Goal: Task Accomplishment & Management: Complete application form

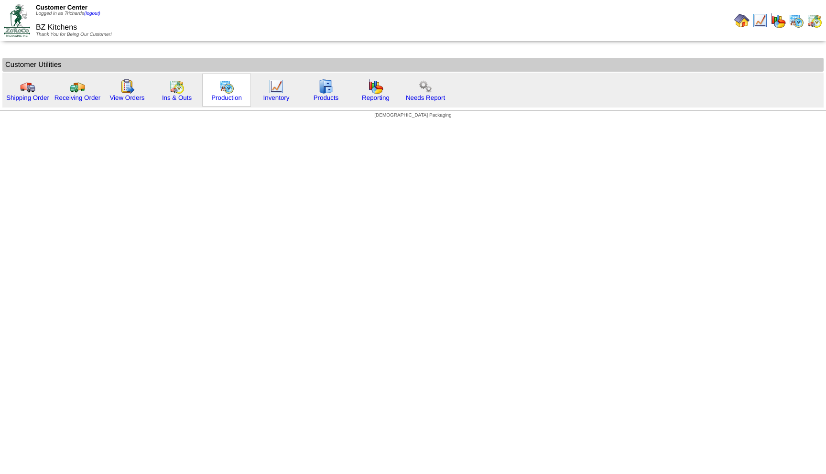
click at [234, 86] on img at bounding box center [226, 86] width 15 height 15
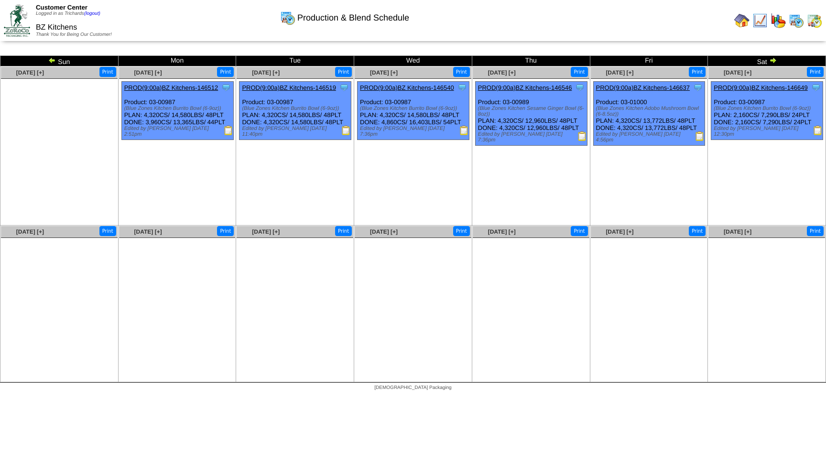
click at [52, 62] on img at bounding box center [52, 60] width 8 height 8
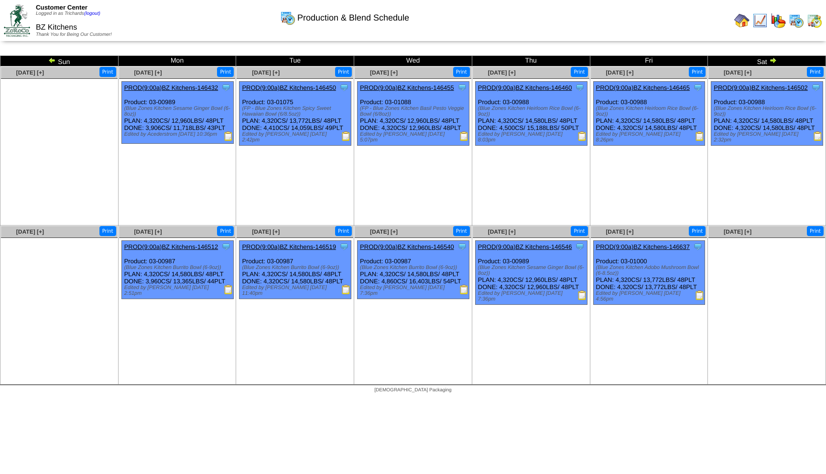
click at [775, 62] on img at bounding box center [773, 60] width 8 height 8
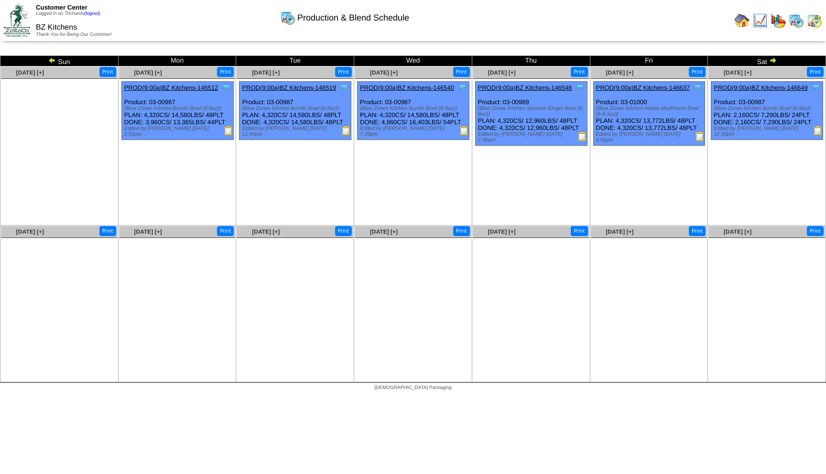
click at [52, 61] on img at bounding box center [52, 60] width 8 height 8
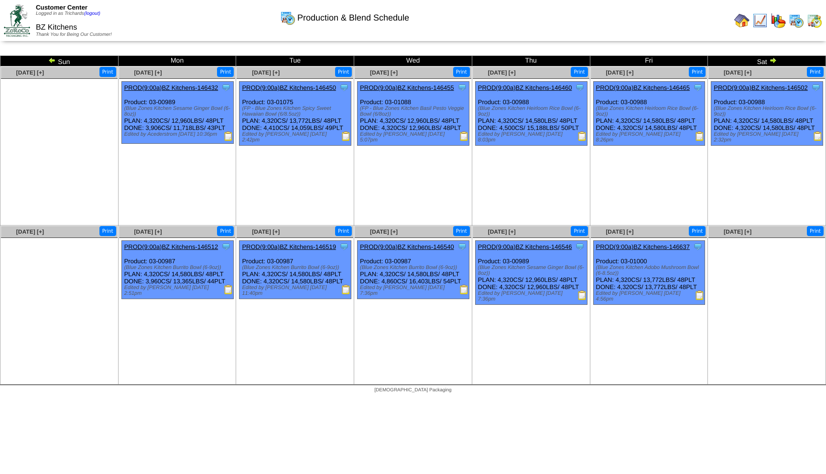
click at [51, 60] on img at bounding box center [52, 60] width 8 height 8
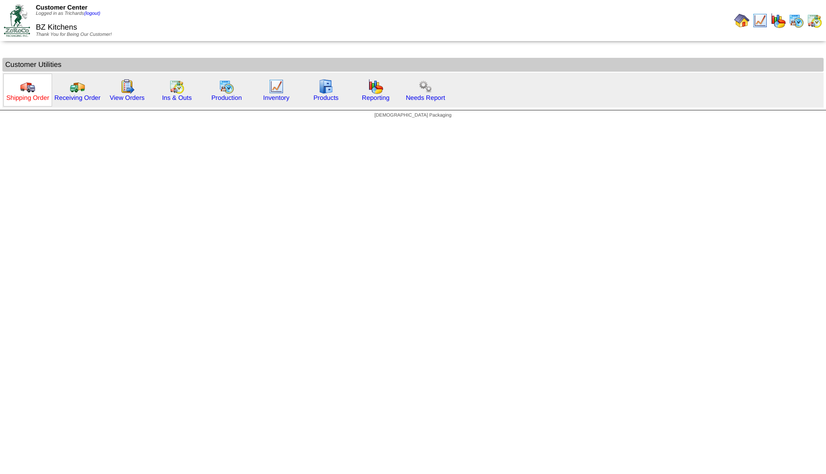
click at [32, 98] on link "Shipping Order" at bounding box center [27, 97] width 43 height 7
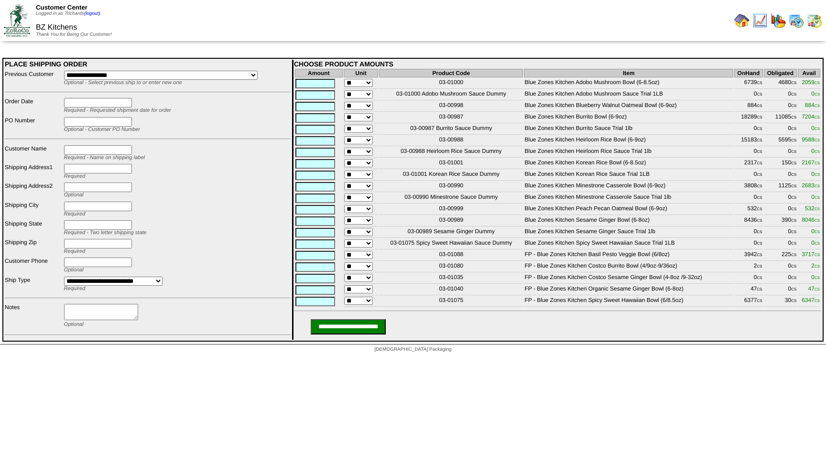
click at [741, 21] on img at bounding box center [741, 20] width 15 height 15
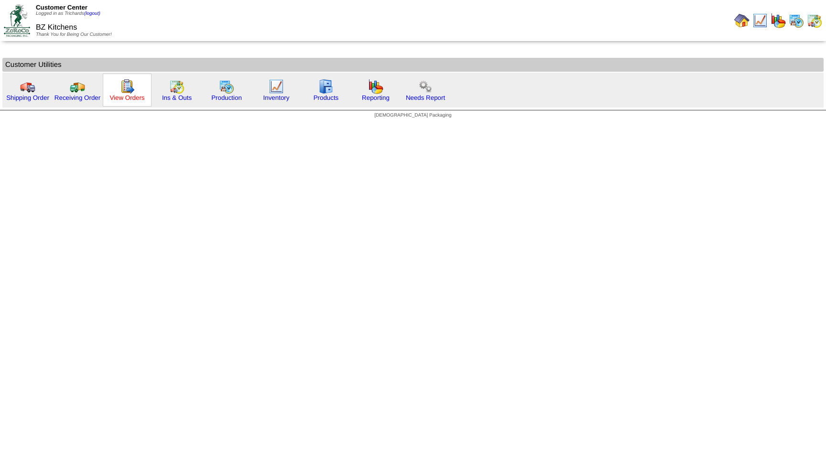
click at [124, 99] on link "View Orders" at bounding box center [126, 97] width 35 height 7
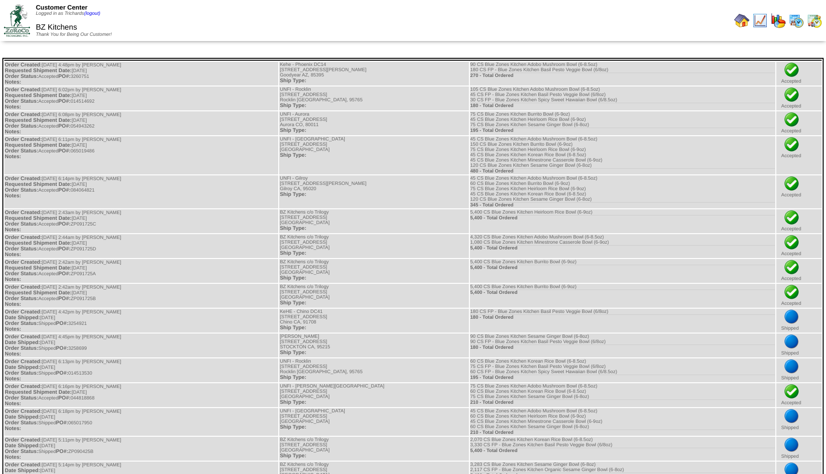
click at [743, 21] on img at bounding box center [741, 20] width 15 height 15
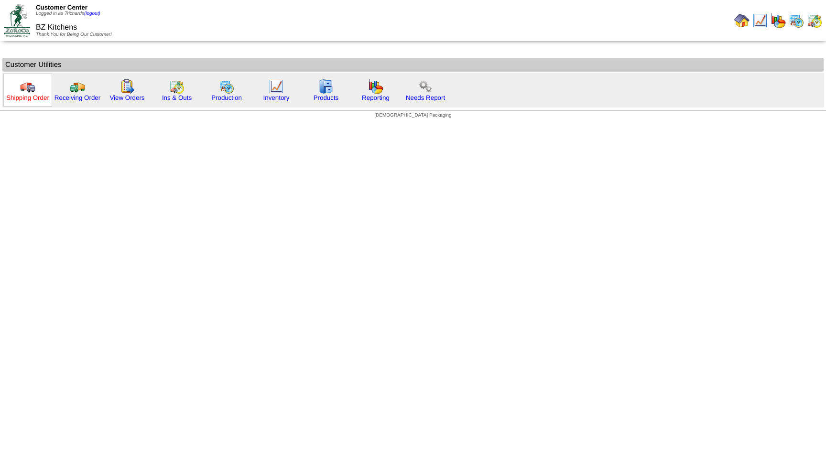
click at [22, 96] on link "Shipping Order" at bounding box center [27, 97] width 43 height 7
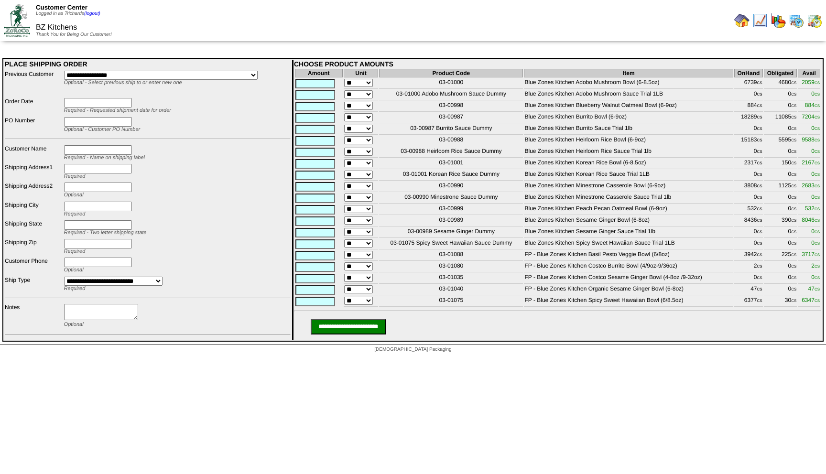
drag, startPoint x: 763, startPoint y: 301, endPoint x: 746, endPoint y: 302, distance: 16.3
click at [746, 295] on tr "** 03-01040 FP - Blue Zones Kitchen Organic Sesame Ginger Bowl (6-8oz) 47 CS 0 …" at bounding box center [557, 290] width 525 height 11
click at [704, 295] on td "FP - Blue Zones Kitchen Organic Sesame Ginger Bowl (6-8oz)" at bounding box center [628, 290] width 209 height 11
drag, startPoint x: 764, startPoint y: 300, endPoint x: 530, endPoint y: 294, distance: 234.4
click at [530, 294] on tbody "Amount Unit Product Code Item OnHand Obligated Avail ** 03-01000 Blue Zones Kit…" at bounding box center [557, 188] width 525 height 238
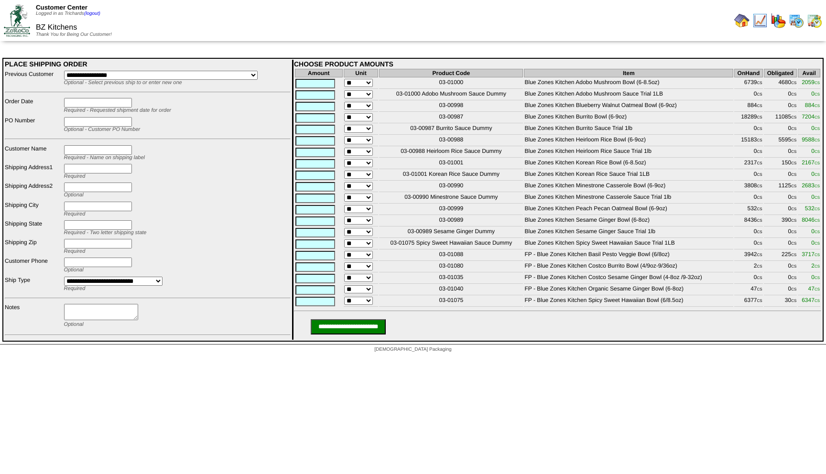
click at [520, 295] on td "03-01040" at bounding box center [451, 290] width 144 height 11
drag, startPoint x: 524, startPoint y: 303, endPoint x: 819, endPoint y: 305, distance: 295.5
click at [819, 295] on tr "** 03-01040 FP - Blue Zones Kitchen Organic Sesame Ginger Bowl (6-8oz) 47 CS 0 …" at bounding box center [557, 290] width 525 height 11
click at [709, 295] on td "FP - Blue Zones Kitchen Organic Sesame Ginger Bowl (6-8oz)" at bounding box center [628, 290] width 209 height 11
click at [511, 11] on div at bounding box center [620, 20] width 410 height 19
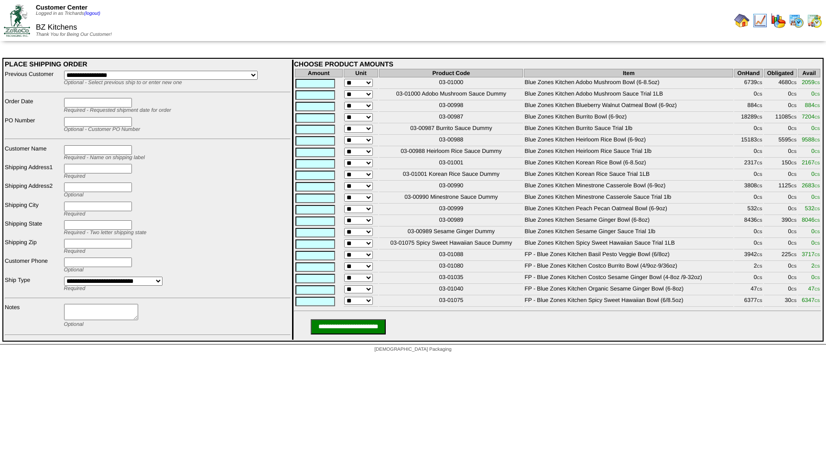
click at [586, 28] on div at bounding box center [620, 20] width 410 height 19
drag, startPoint x: 685, startPoint y: 303, endPoint x: 524, endPoint y: 302, distance: 160.6
click at [524, 295] on td "FP - Blue Zones Kitchen Organic Sesame Ginger Bowl (6-8oz)" at bounding box center [628, 290] width 209 height 11
click at [715, 295] on td "FP - Blue Zones Kitchen Organic Sesame Ginger Bowl (6-8oz)" at bounding box center [628, 290] width 209 height 11
click at [743, 22] on img at bounding box center [741, 20] width 15 height 15
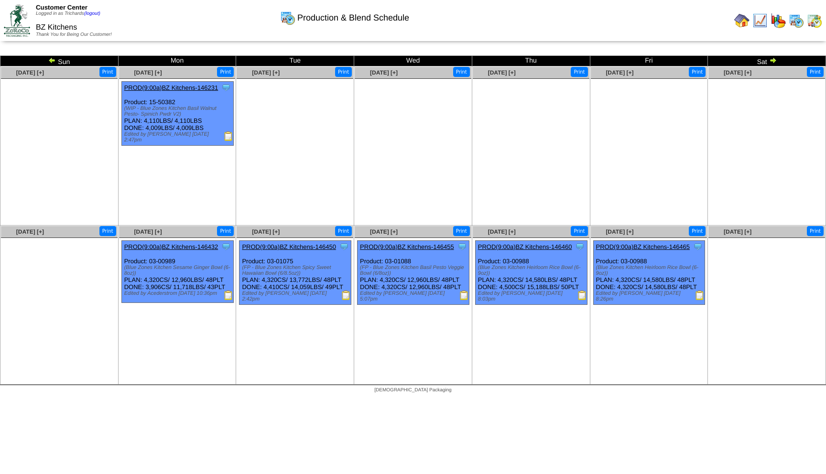
click at [52, 61] on img at bounding box center [52, 60] width 8 height 8
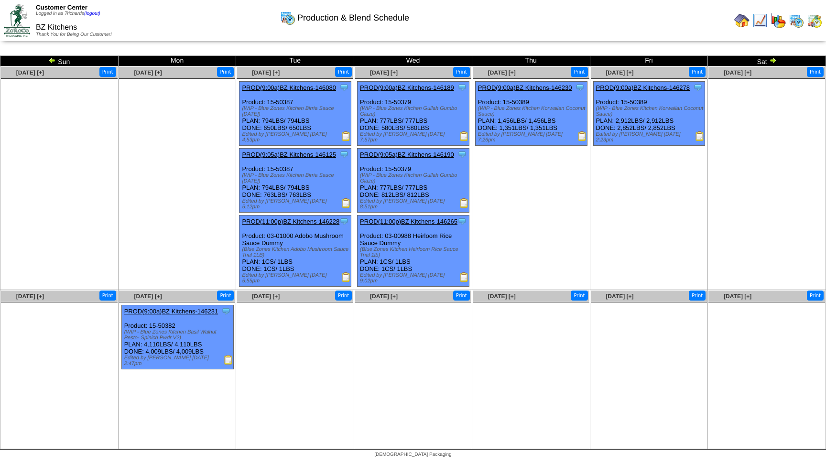
click at [52, 61] on img at bounding box center [52, 60] width 8 height 8
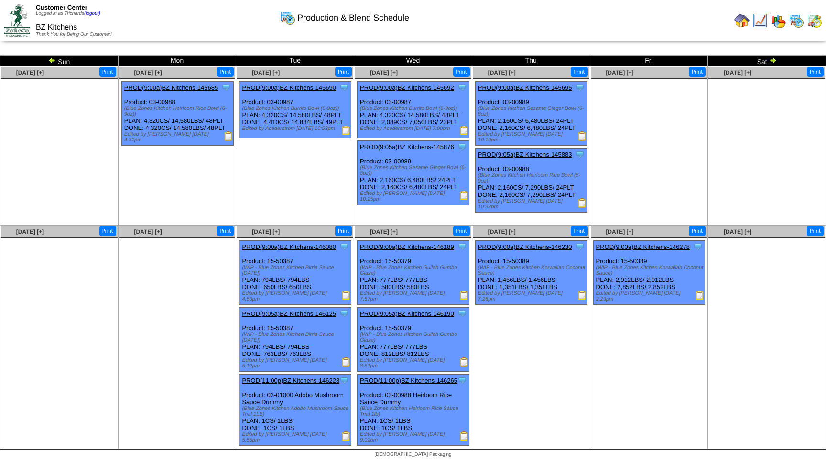
click at [740, 24] on img at bounding box center [741, 20] width 15 height 15
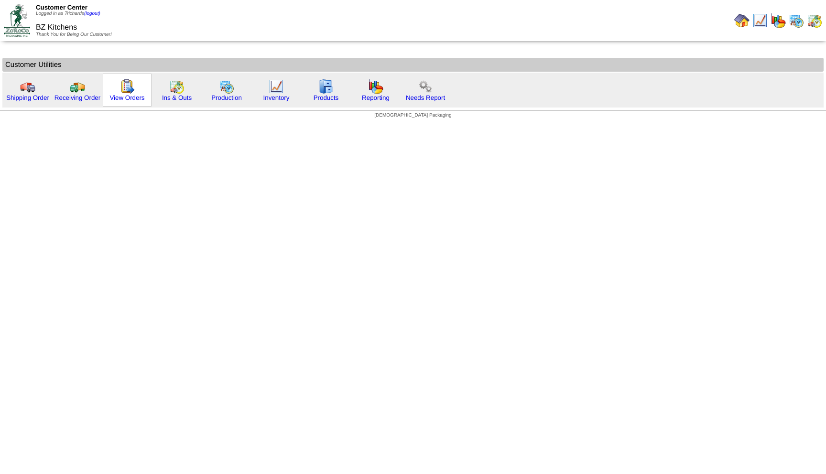
click at [128, 90] on img at bounding box center [127, 86] width 15 height 15
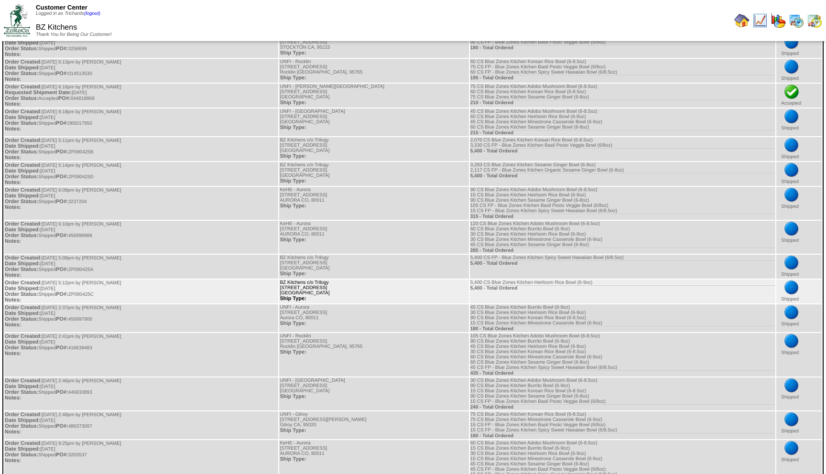
scroll to position [281, 0]
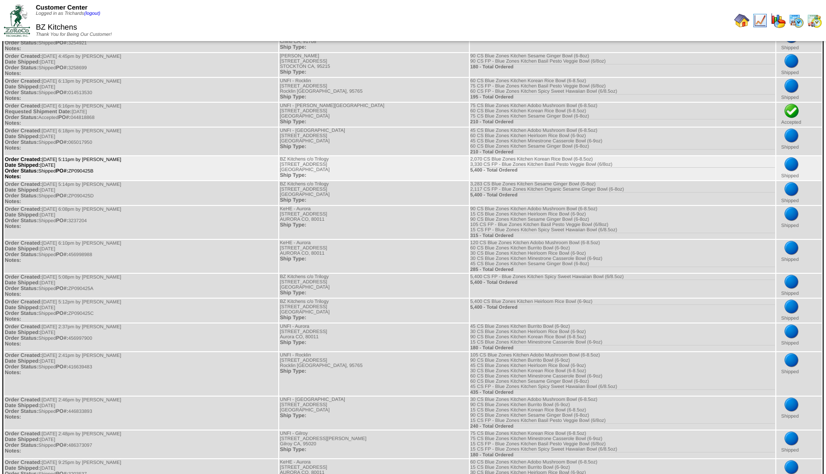
click at [96, 180] on td "Order Created: 09/04/2025 at 5:11pm by Trichards Date Shipped: 09/09/2025 Order…" at bounding box center [141, 168] width 274 height 24
copy td "ZP090425B"
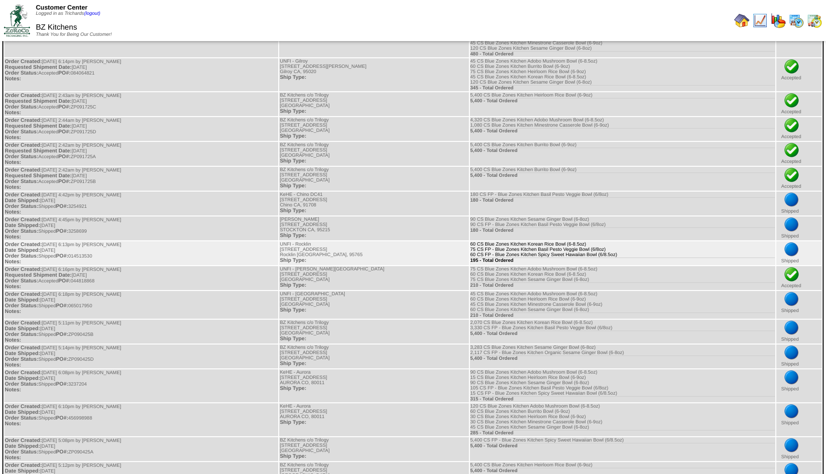
scroll to position [0, 0]
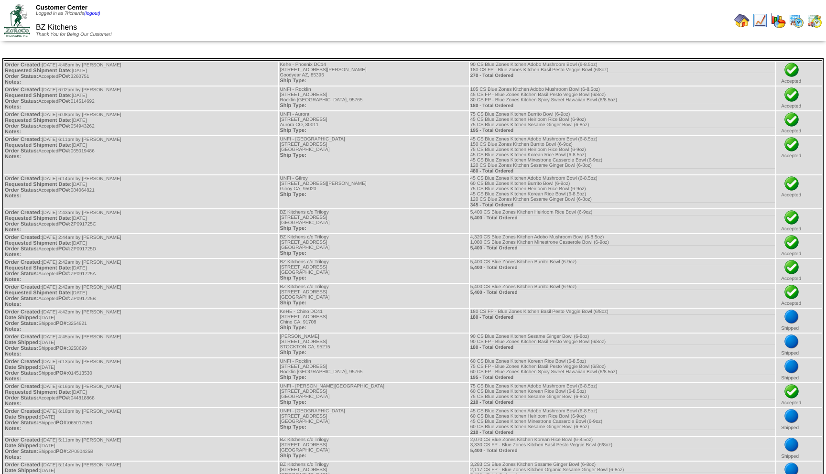
click at [739, 24] on img at bounding box center [741, 20] width 15 height 15
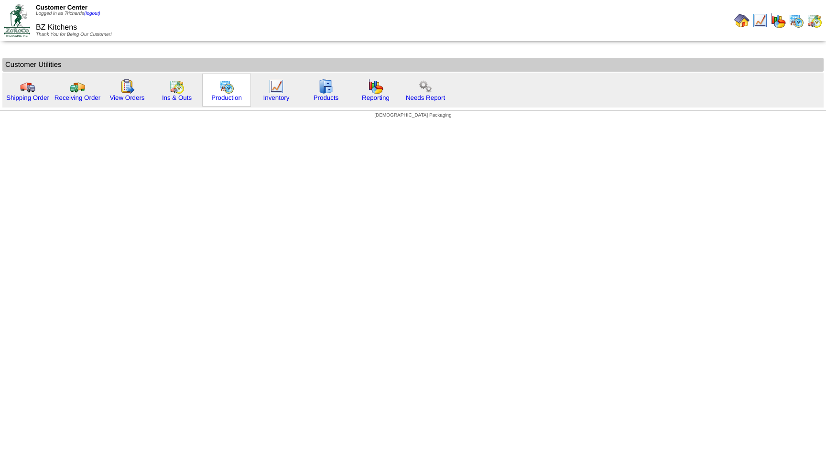
click at [233, 93] on img at bounding box center [226, 86] width 15 height 15
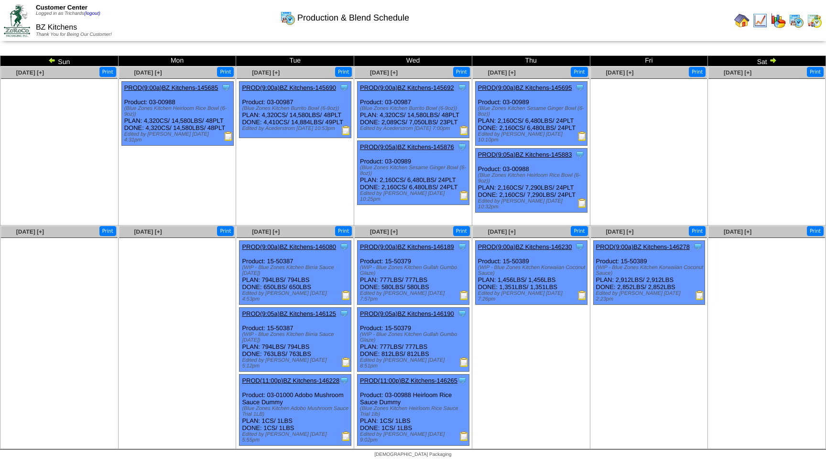
click at [774, 60] on img at bounding box center [773, 60] width 8 height 8
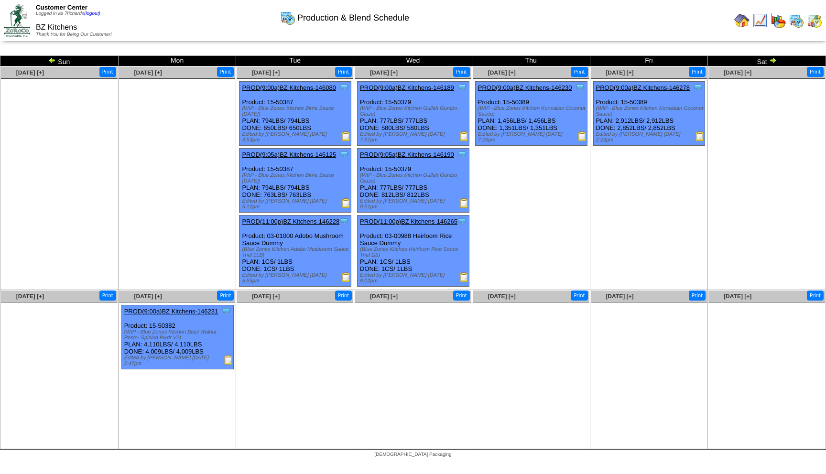
click at [774, 60] on img at bounding box center [773, 60] width 8 height 8
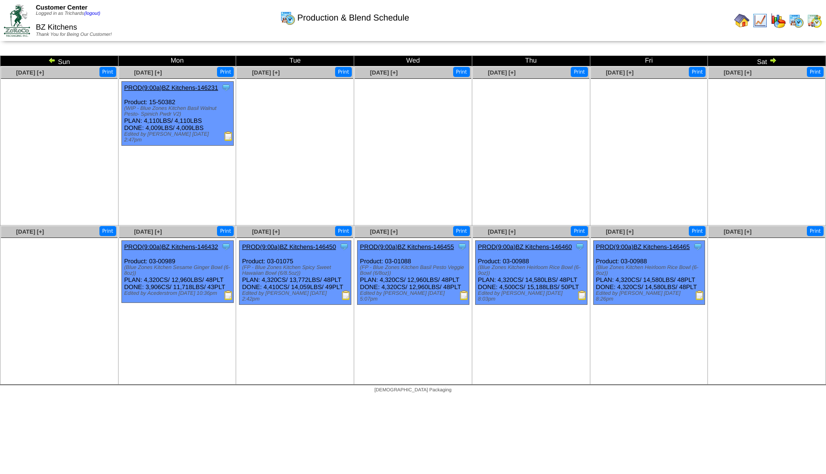
click at [773, 62] on img at bounding box center [773, 60] width 8 height 8
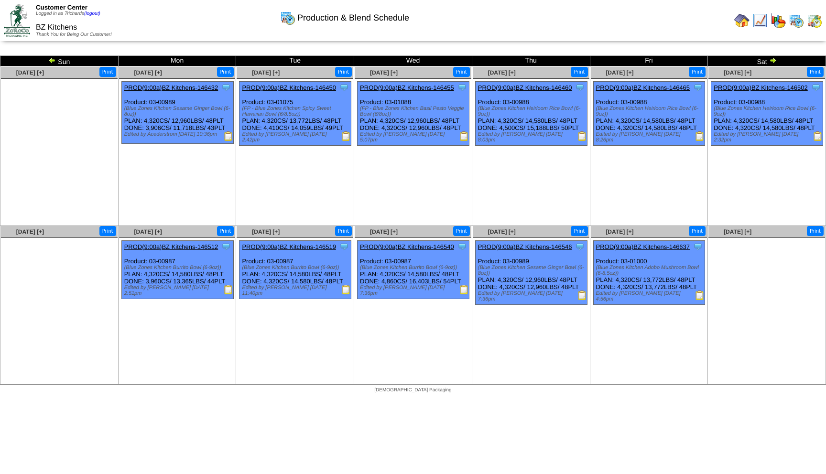
click at [742, 23] on img at bounding box center [741, 20] width 15 height 15
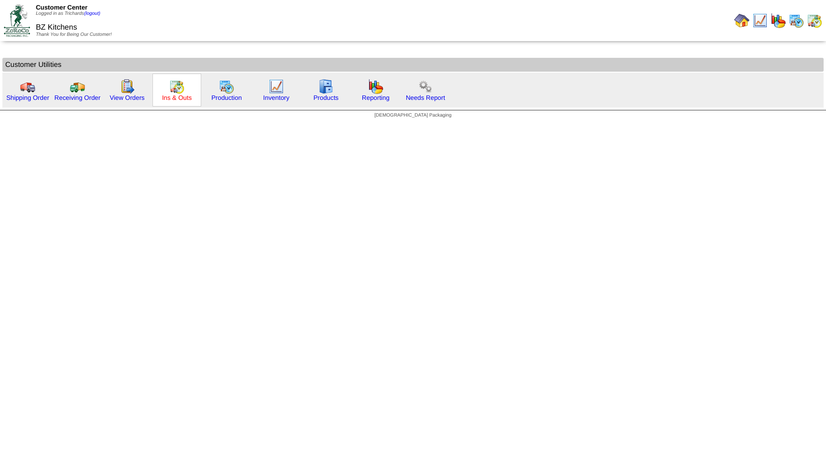
click at [182, 98] on link "Ins & Outs" at bounding box center [177, 97] width 30 height 7
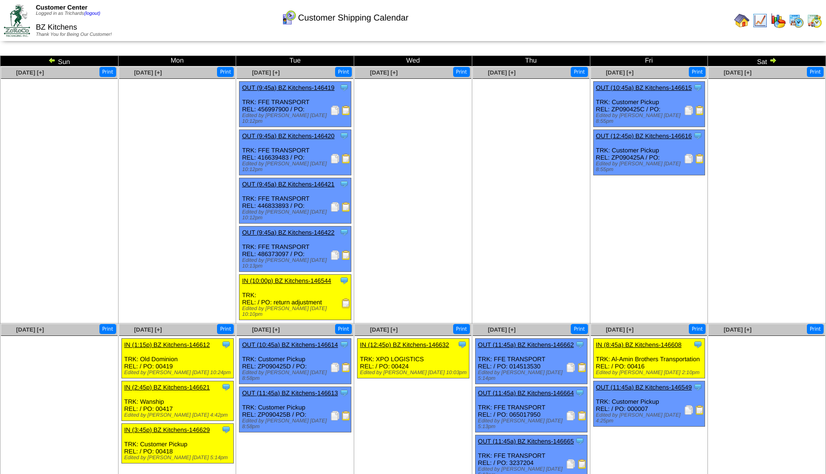
click at [774, 60] on img at bounding box center [773, 60] width 8 height 8
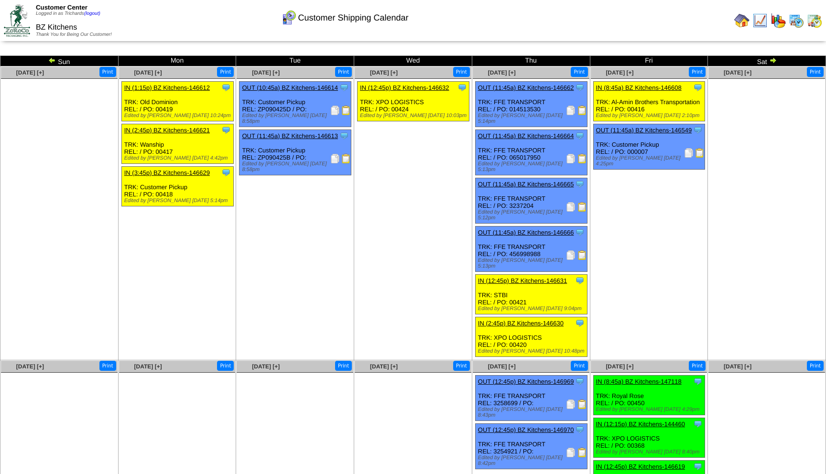
click at [774, 62] on img at bounding box center [773, 60] width 8 height 8
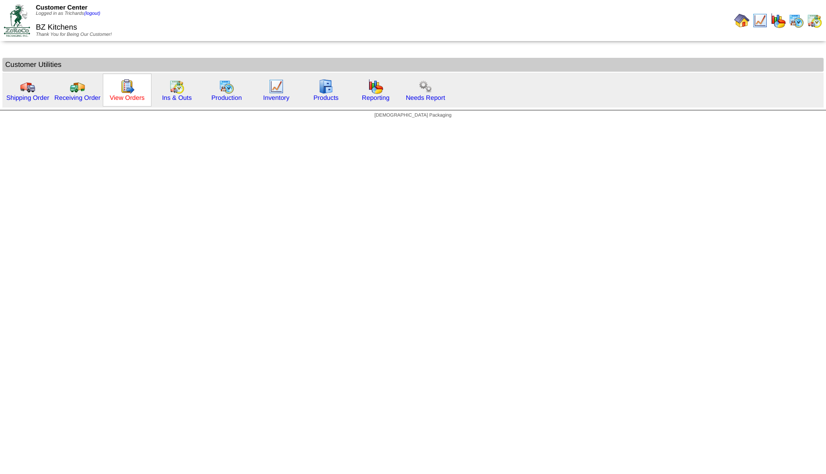
click at [128, 96] on link "View Orders" at bounding box center [126, 97] width 35 height 7
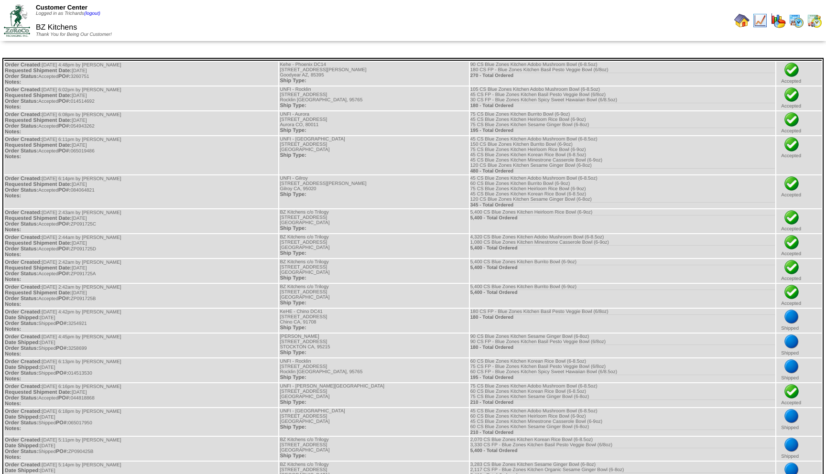
click at [409, 9] on td "Customer Center Logged in as Trichards (logout) BZ Kitchens Thank You for Being…" at bounding box center [207, 20] width 412 height 39
click at [742, 24] on img at bounding box center [741, 20] width 15 height 15
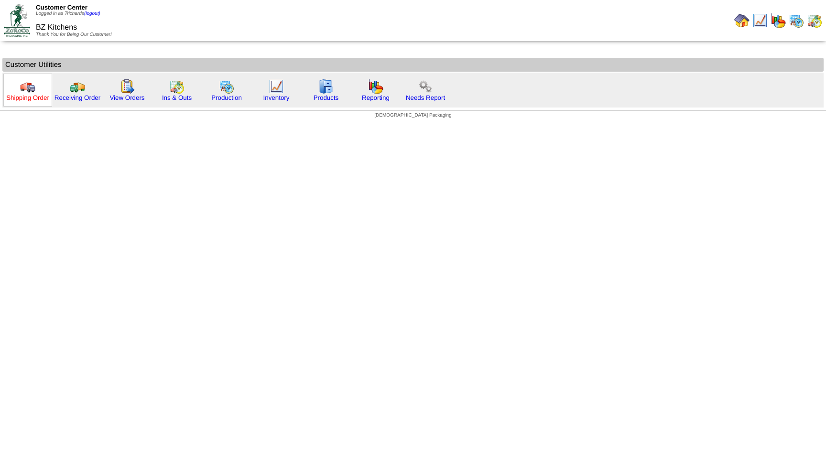
click at [37, 100] on link "Shipping Order" at bounding box center [27, 97] width 43 height 7
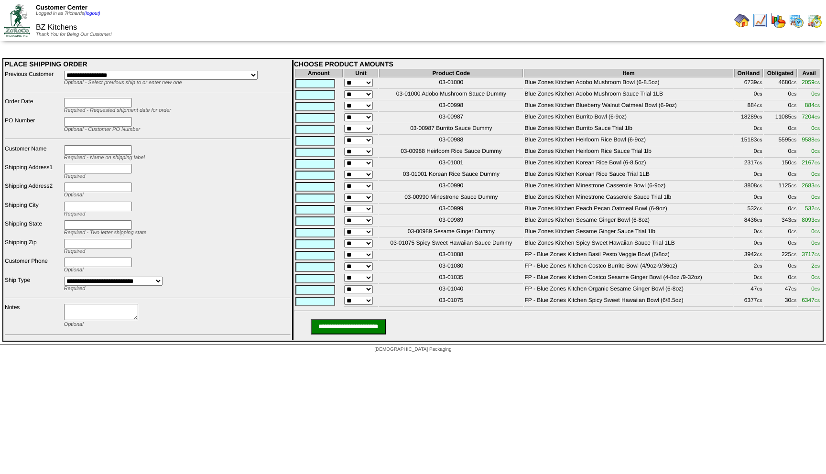
drag, startPoint x: 685, startPoint y: 301, endPoint x: 523, endPoint y: 304, distance: 162.1
click at [524, 295] on td "FP - Blue Zones Kitchen Organic Sesame Ginger Bowl (6-8oz)" at bounding box center [628, 290] width 209 height 11
click at [678, 29] on div at bounding box center [620, 20] width 410 height 19
click at [599, 358] on html "Customer Center Logged in as Trichards (logout) BZ Kitchens Thank You for Being…" at bounding box center [413, 179] width 826 height 358
click at [397, 12] on td "Customer Center Logged in as Trichards (logout) BZ Kitchens Thank You for Being…" at bounding box center [207, 20] width 412 height 39
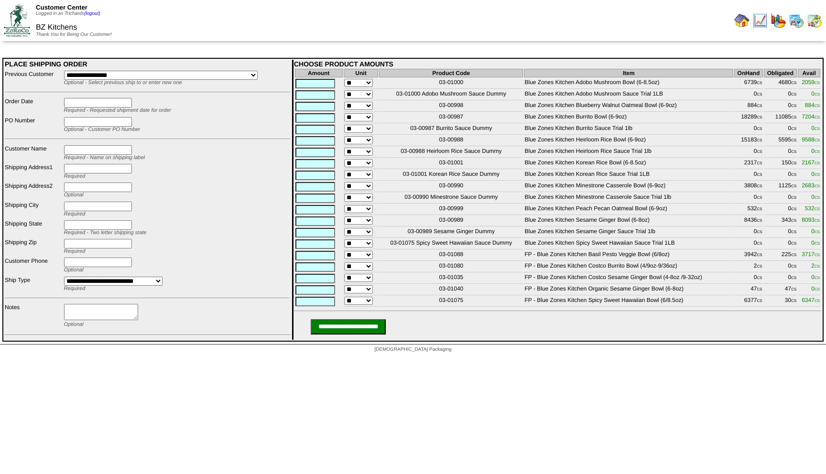
click at [405, 8] on td "Customer Center Logged in as Trichards (logout) BZ Kitchens Thank You for Being…" at bounding box center [207, 20] width 412 height 39
